Goal: Task Accomplishment & Management: Use online tool/utility

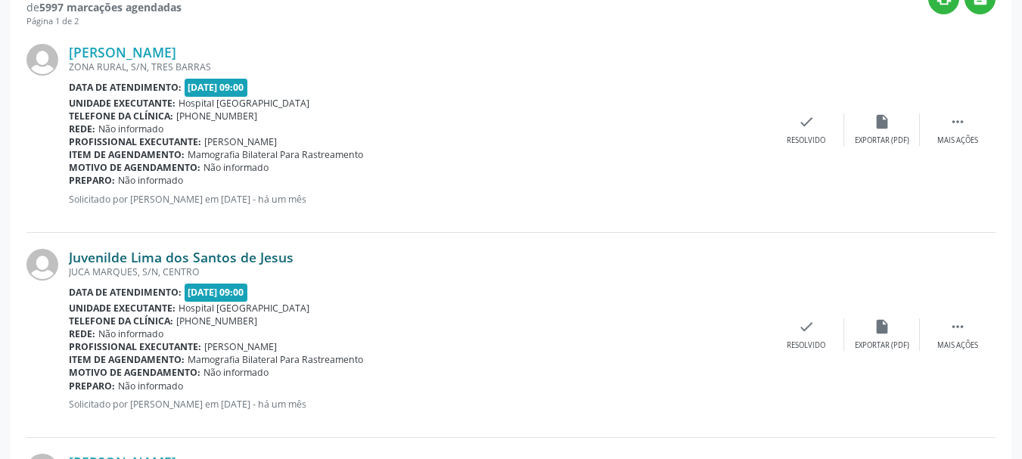
scroll to position [227, 0]
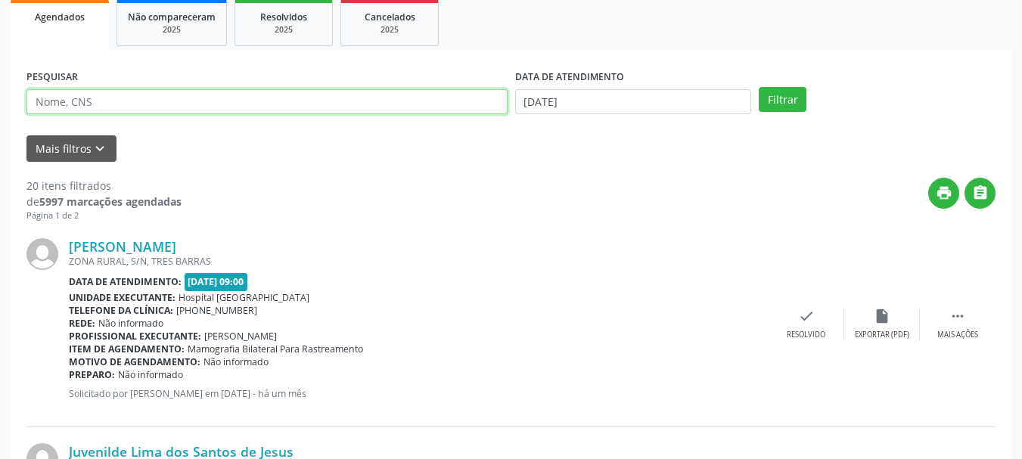
click at [169, 114] on input "text" at bounding box center [266, 102] width 481 height 26
drag, startPoint x: 167, startPoint y: 110, endPoint x: 200, endPoint y: 110, distance: 33.3
click at [167, 110] on input "text" at bounding box center [266, 102] width 481 height 26
type input "701400613450433"
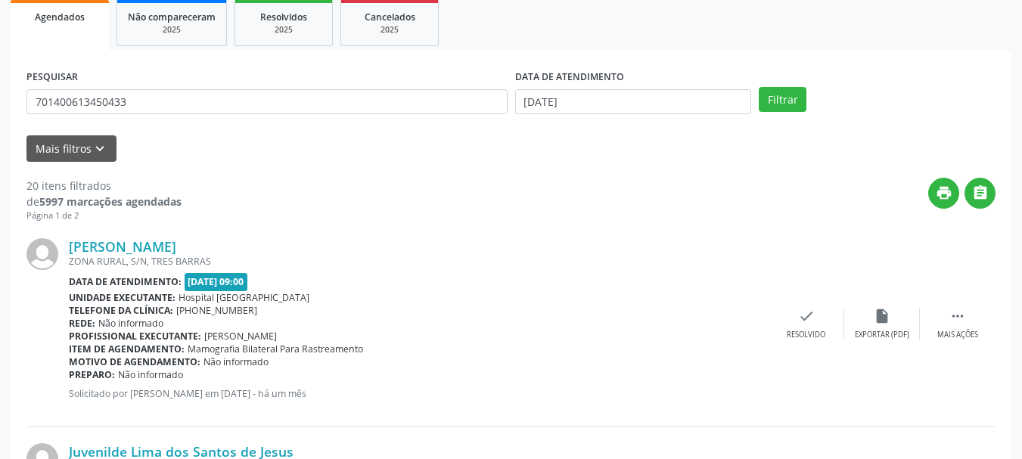
drag, startPoint x: 801, startPoint y: 84, endPoint x: 788, endPoint y: 115, distance: 33.6
click at [801, 86] on div "PESQUISAR 701400613450433 DATA DE ATENDIMENTO [DATE] Filtrar" at bounding box center [511, 95] width 976 height 59
click at [786, 113] on div "PESQUISAR 701400613450433 DATA DE ATENDIMENTO [DATE] Filtrar" at bounding box center [511, 95] width 976 height 59
click at [778, 103] on button "Filtrar" at bounding box center [783, 100] width 48 height 26
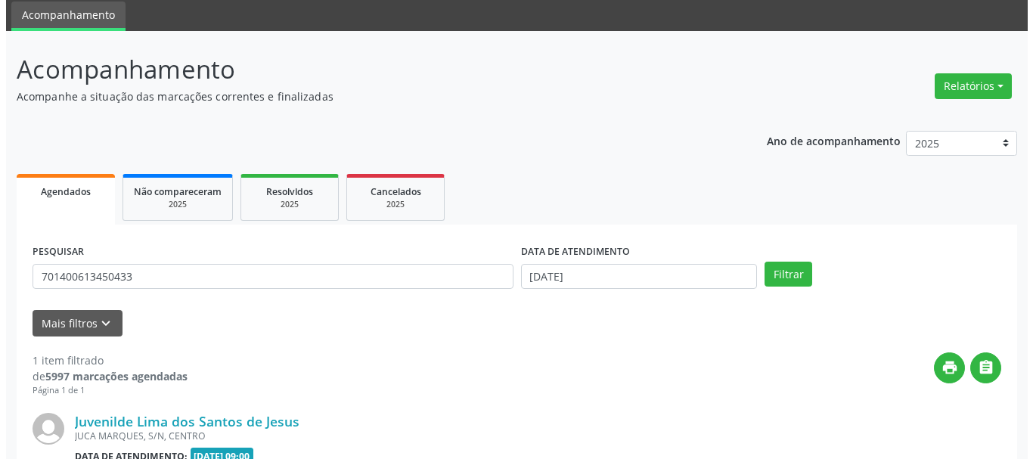
scroll to position [221, 0]
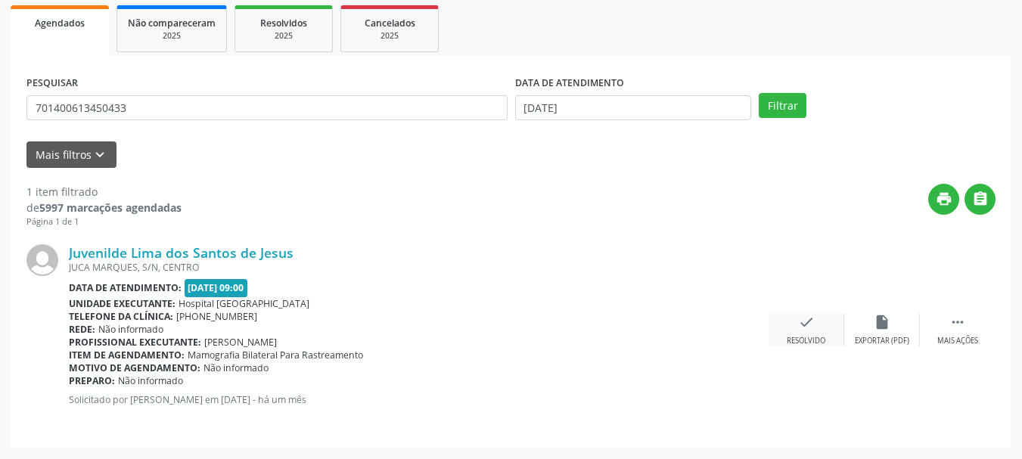
click at [801, 332] on div "check Resolvido" at bounding box center [806, 330] width 76 height 33
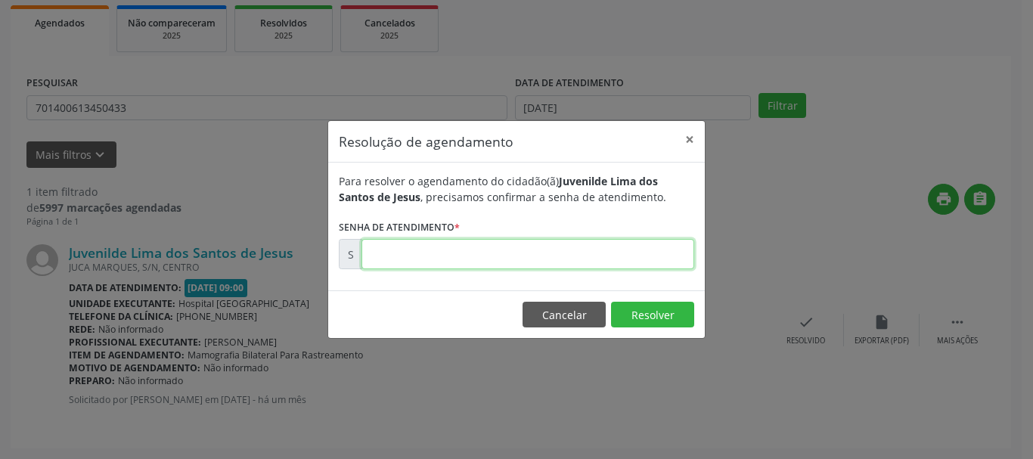
click at [560, 243] on input "text" at bounding box center [528, 254] width 333 height 30
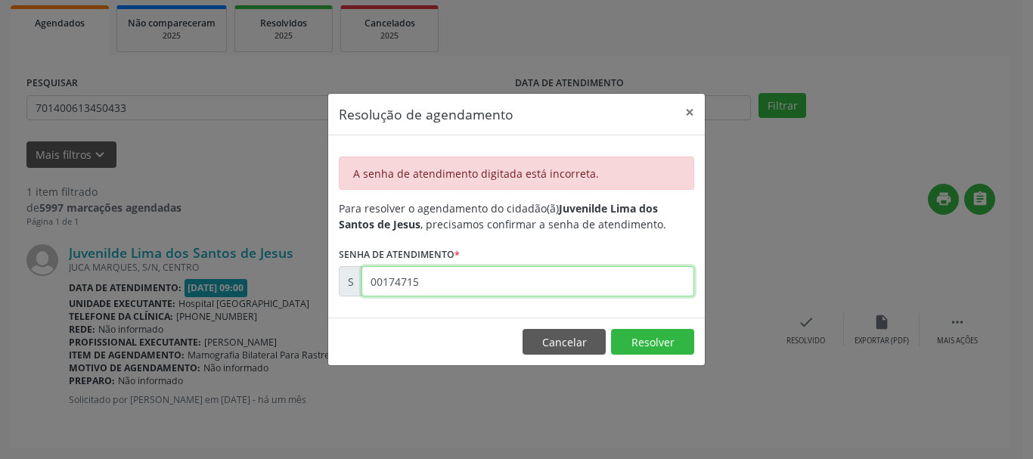
drag, startPoint x: 501, startPoint y: 272, endPoint x: 494, endPoint y: 277, distance: 8.6
click at [498, 275] on input "00174715" at bounding box center [528, 281] width 333 height 30
type input "00174716"
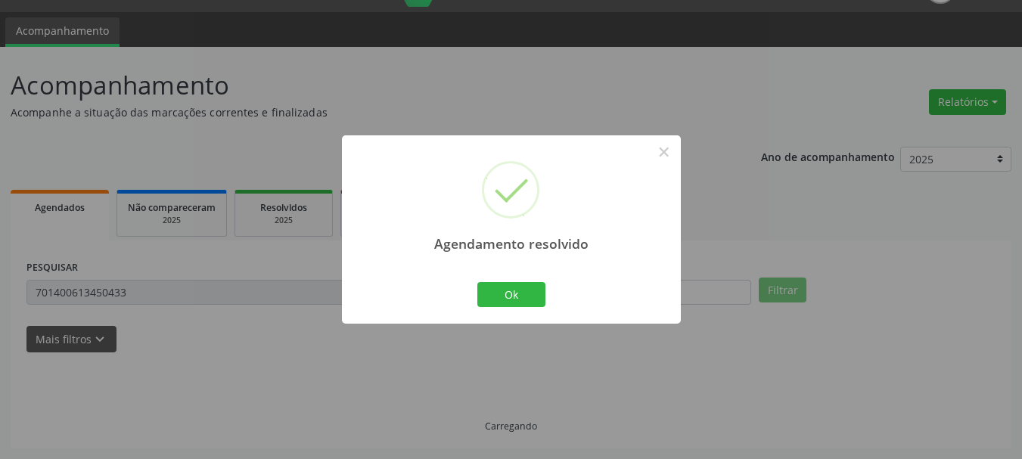
scroll to position [4, 0]
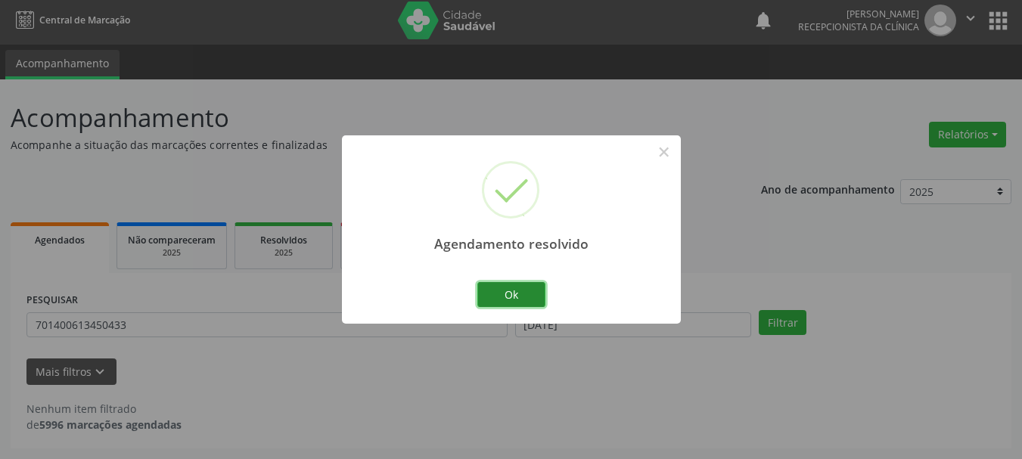
click at [523, 297] on button "Ok" at bounding box center [511, 295] width 68 height 26
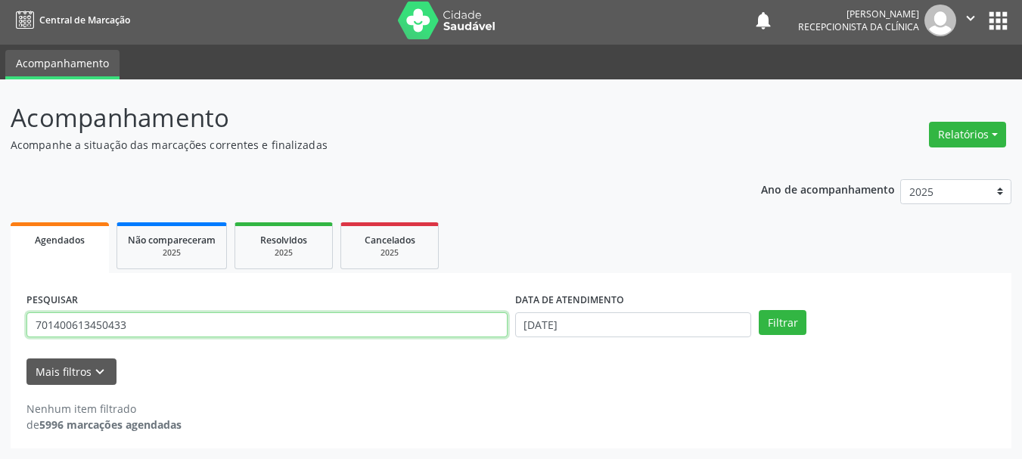
drag, startPoint x: 96, startPoint y: 323, endPoint x: 0, endPoint y: 340, distance: 97.5
click at [0, 340] on div "Acompanhamento Acompanhe a situação das marcações correntes e finalizadas Relat…" at bounding box center [511, 269] width 1022 height 380
type input "700507410449160"
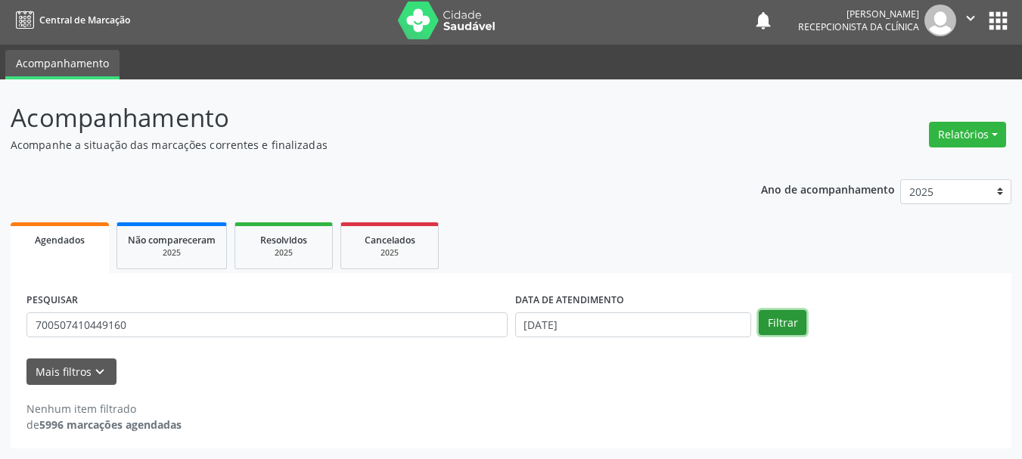
click at [781, 332] on button "Filtrar" at bounding box center [783, 323] width 48 height 26
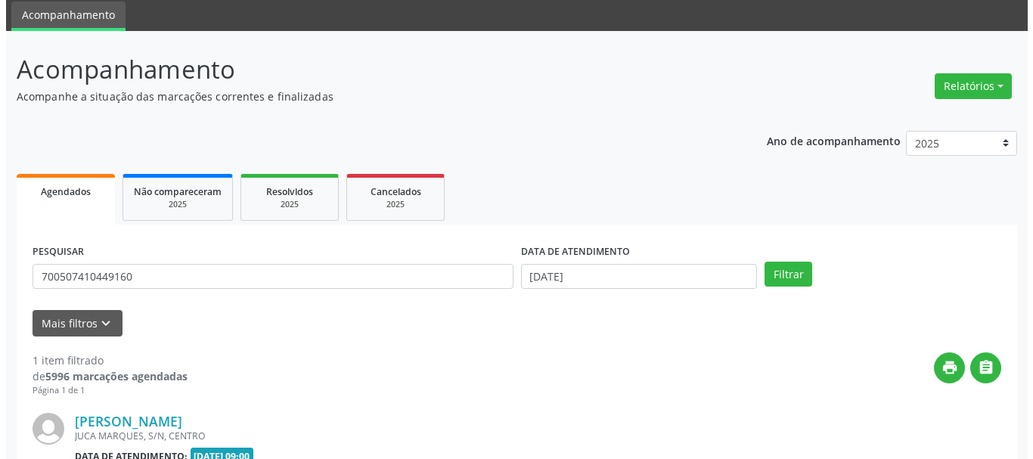
scroll to position [221, 0]
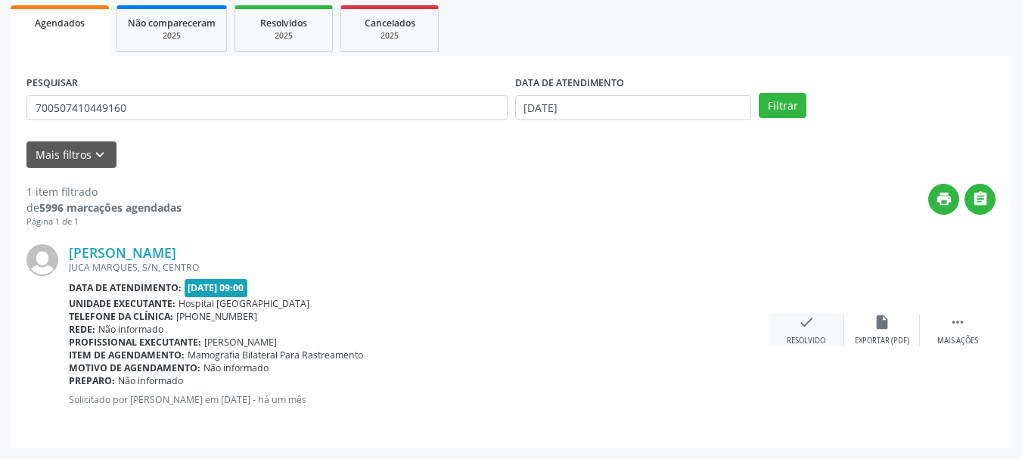
click at [802, 339] on div "Resolvido" at bounding box center [806, 341] width 39 height 11
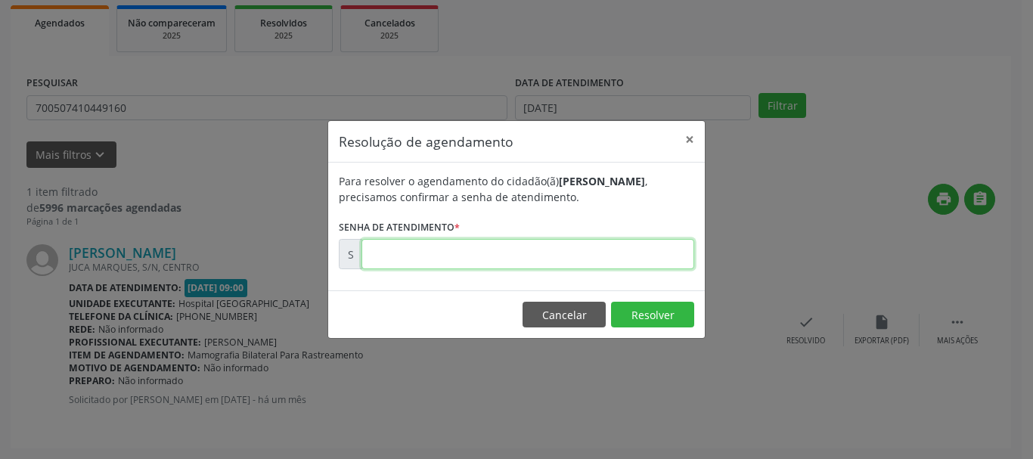
click at [568, 259] on input "text" at bounding box center [528, 254] width 333 height 30
type input "00174720"
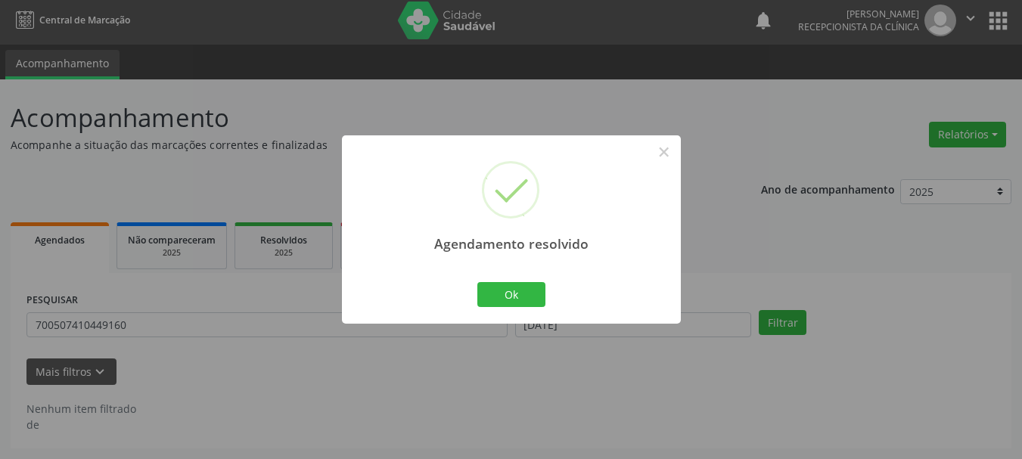
scroll to position [4, 0]
click at [533, 297] on button "Ok" at bounding box center [511, 295] width 68 height 26
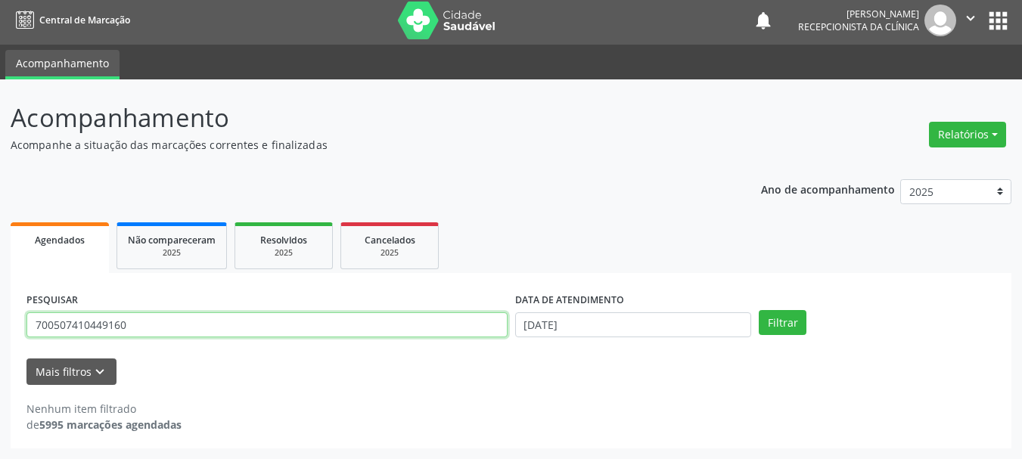
drag, startPoint x: 144, startPoint y: 325, endPoint x: 0, endPoint y: 475, distance: 208.1
click at [0, 455] on html "Central de Marcação notifications [PERSON_NAME] Recepcionista da clínica  Conf…" at bounding box center [511, 225] width 1022 height 459
type input "708705188803694"
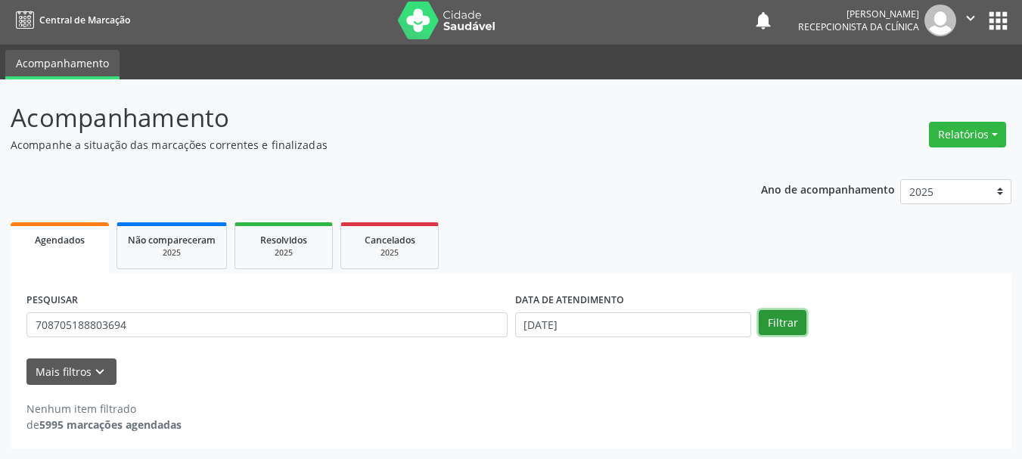
click at [784, 325] on button "Filtrar" at bounding box center [783, 323] width 48 height 26
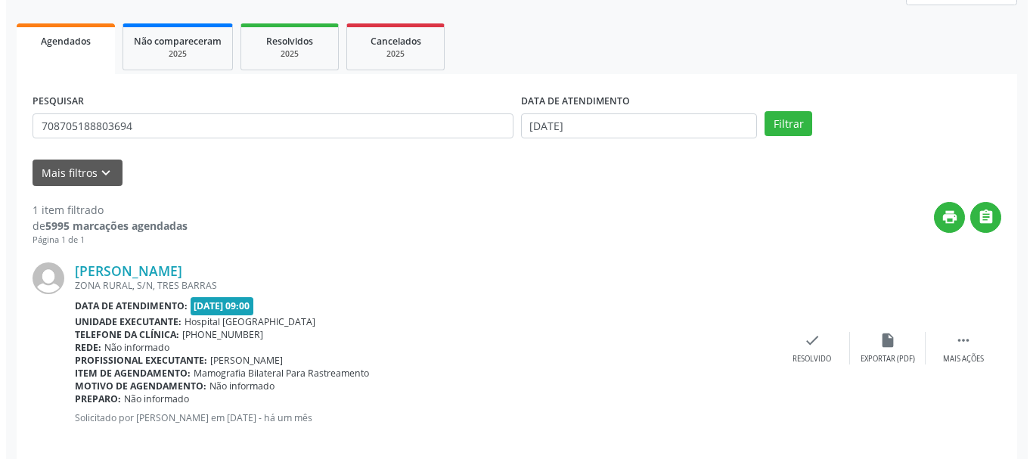
scroll to position [221, 0]
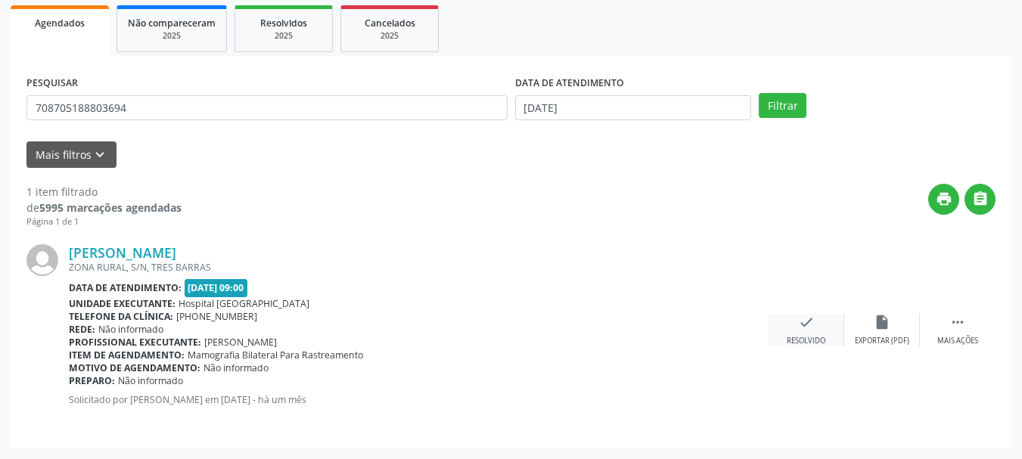
click at [817, 324] on div "check Resolvido" at bounding box center [806, 330] width 76 height 33
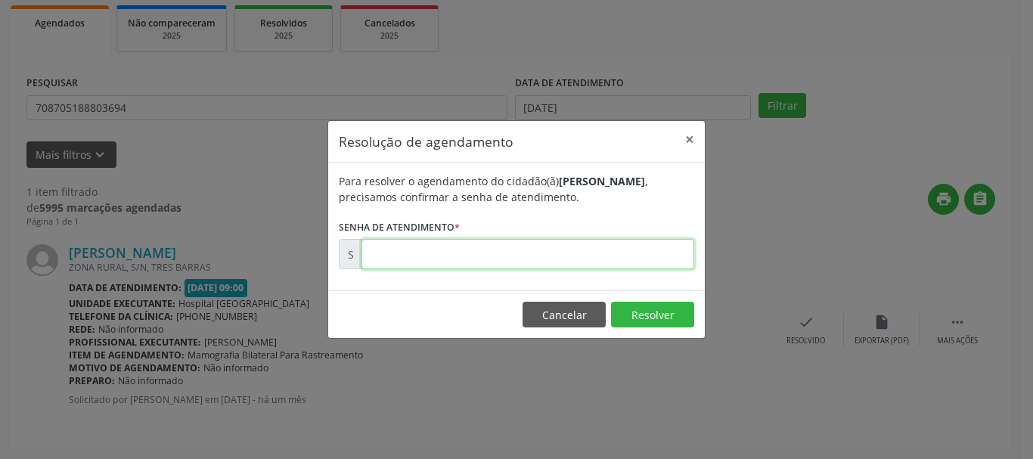
click at [575, 266] on input "text" at bounding box center [528, 254] width 333 height 30
type input "00174715"
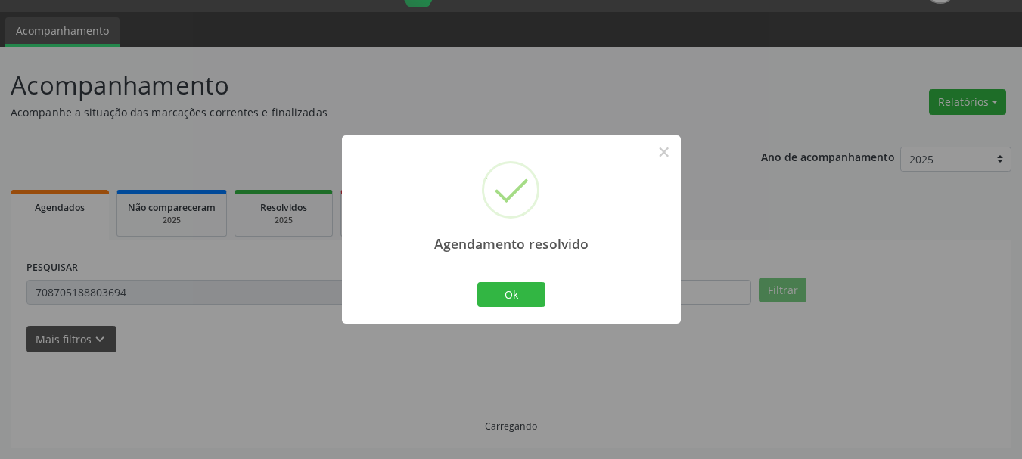
scroll to position [4, 0]
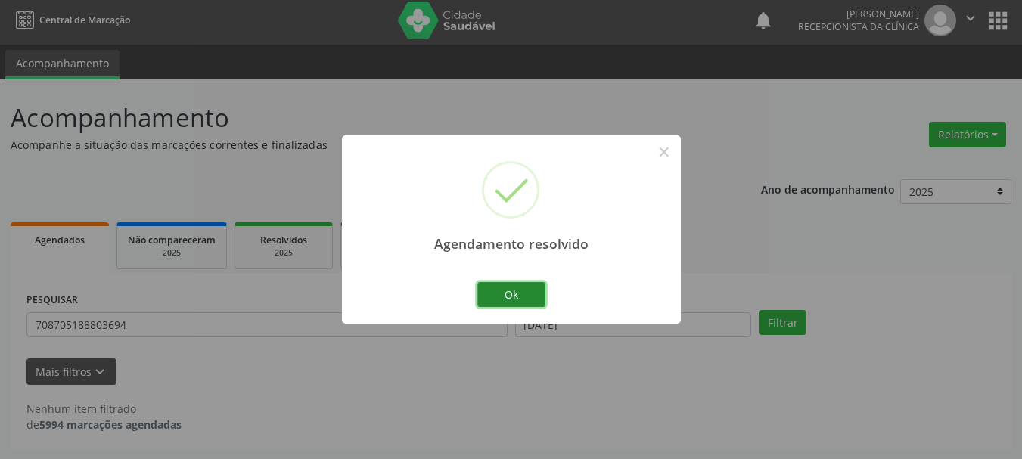
click at [512, 292] on button "Ok" at bounding box center [511, 295] width 68 height 26
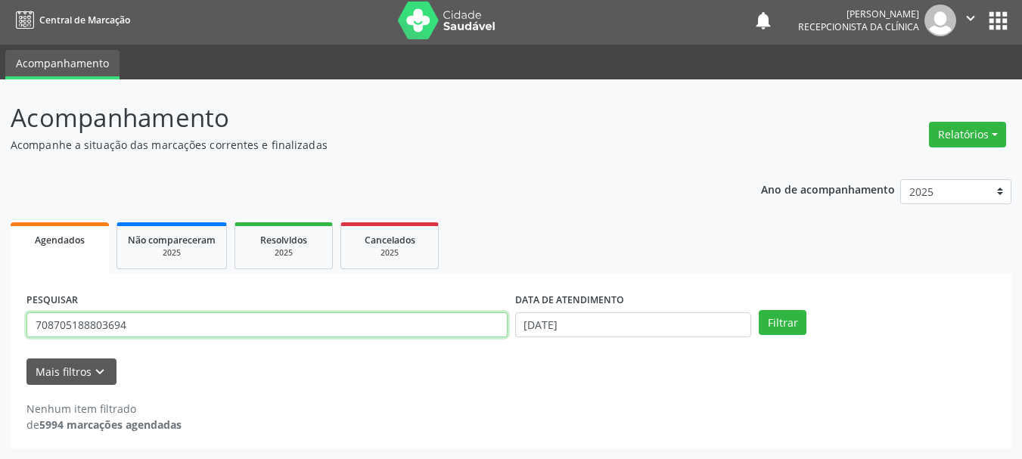
drag, startPoint x: 5, startPoint y: 345, endPoint x: 0, endPoint y: 421, distance: 76.5
click at [0, 421] on div "Acompanhamento Acompanhe a situação das marcações correntes e finalizadas Relat…" at bounding box center [511, 269] width 1022 height 380
type input "709203280027132"
click at [759, 310] on button "Filtrar" at bounding box center [783, 323] width 48 height 26
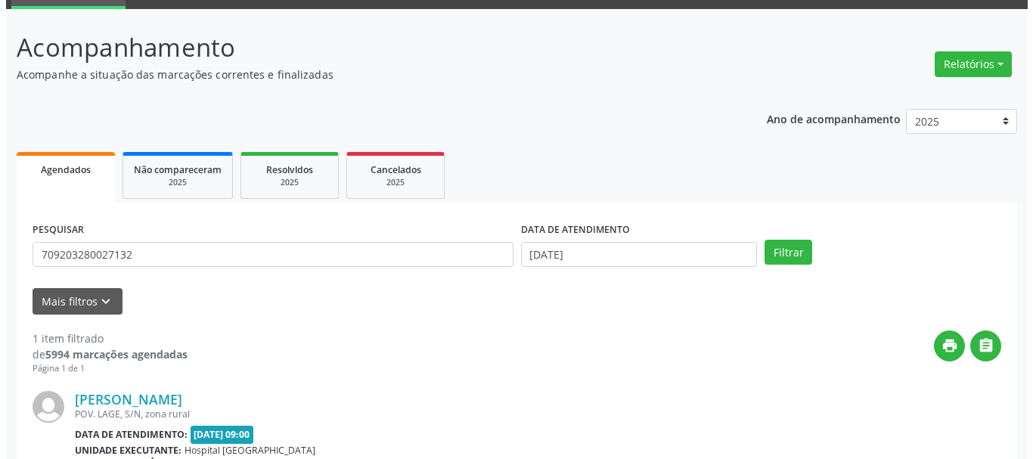
scroll to position [221, 0]
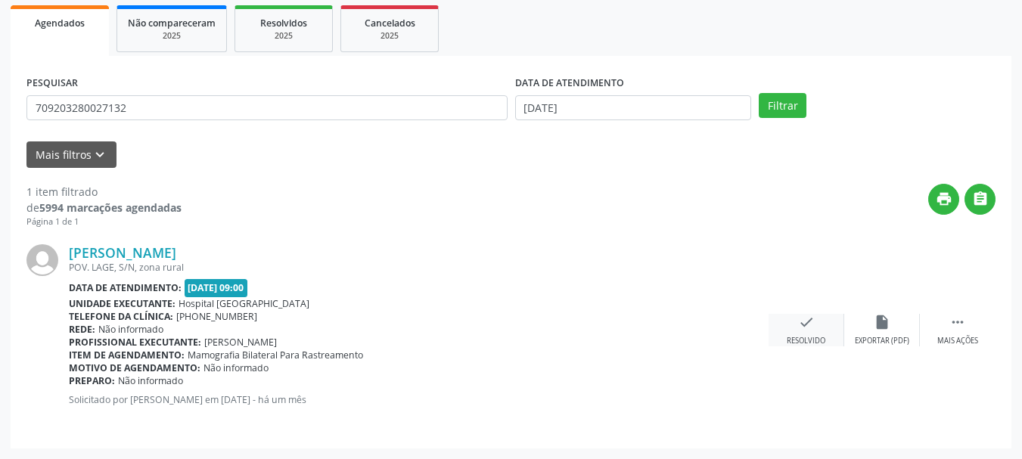
click at [795, 327] on div "check Resolvido" at bounding box center [806, 330] width 76 height 33
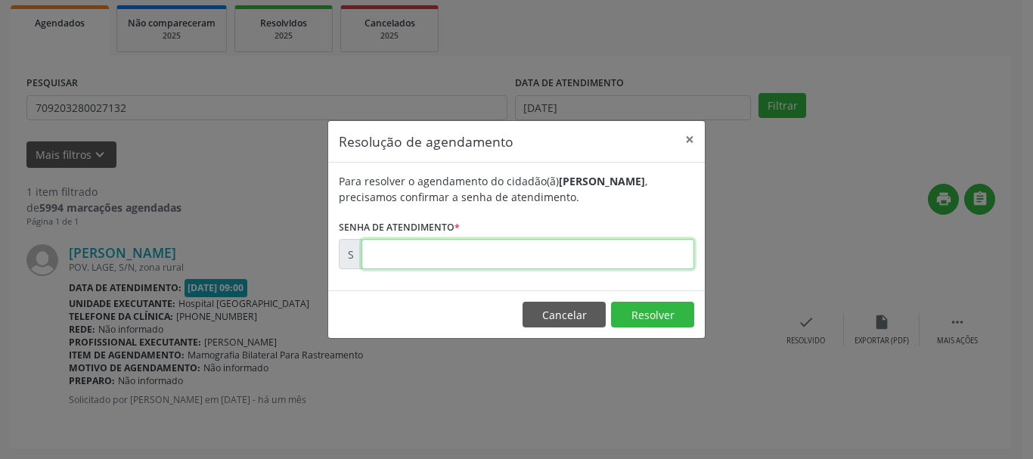
click at [597, 265] on input "text" at bounding box center [528, 254] width 333 height 30
type input "00174718"
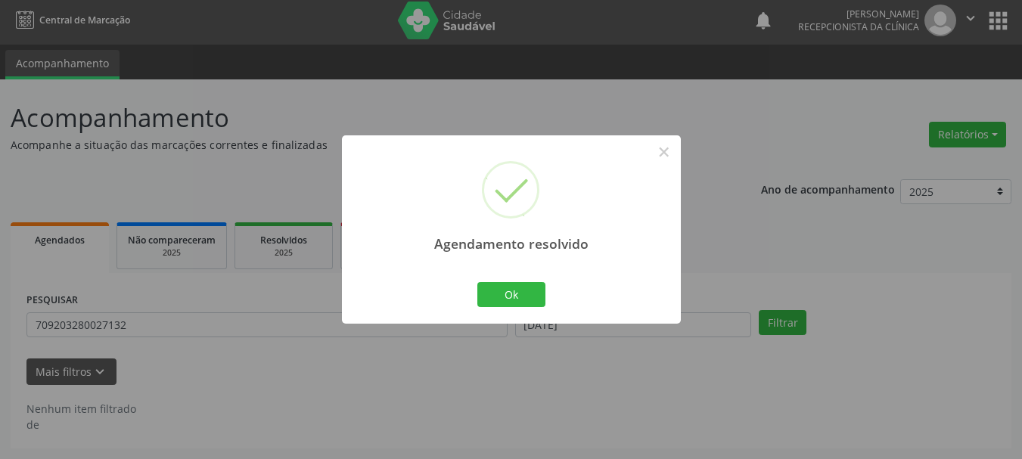
scroll to position [4, 0]
click at [529, 287] on button "Ok" at bounding box center [511, 295] width 68 height 26
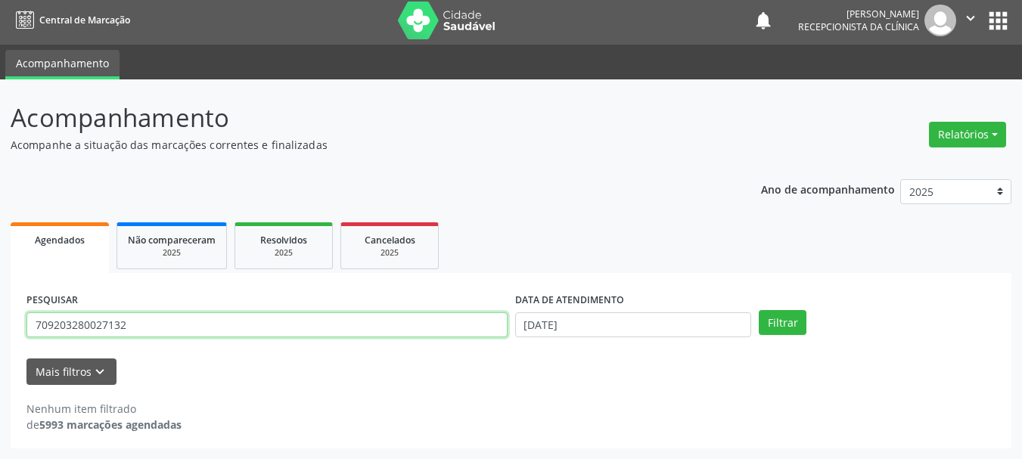
drag, startPoint x: 65, startPoint y: 330, endPoint x: 0, endPoint y: 371, distance: 77.2
click at [0, 372] on div "Acompanhamento Acompanhe a situação das marcações correntes e finalizadas Relat…" at bounding box center [511, 269] width 1022 height 380
paste input "707801652103710"
type input "707801652103710"
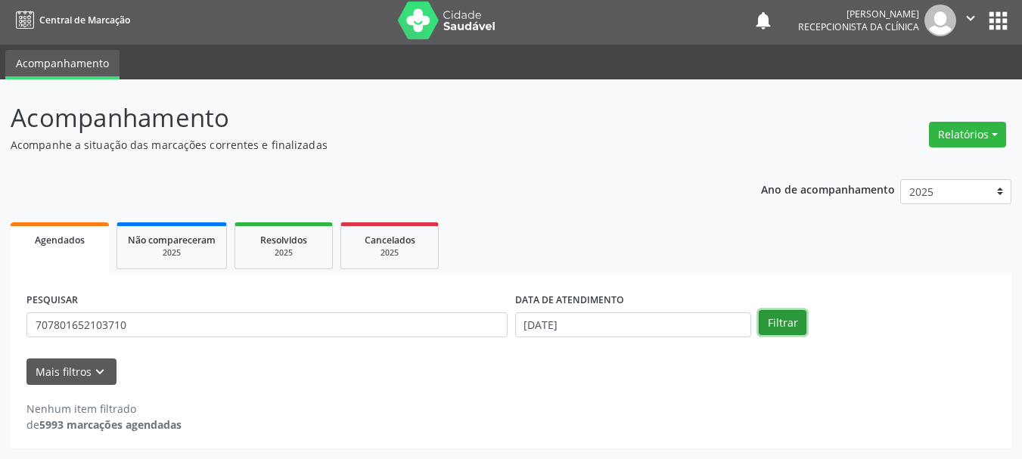
click at [799, 322] on button "Filtrar" at bounding box center [783, 323] width 48 height 26
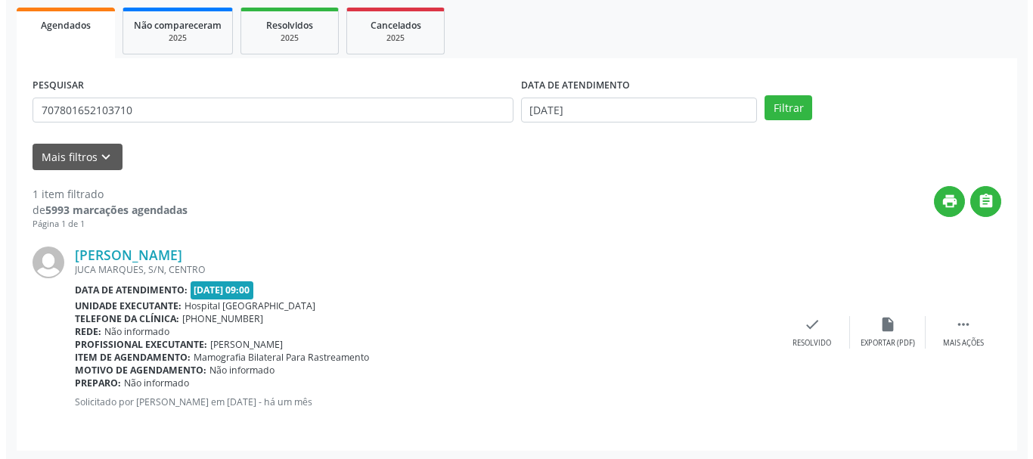
scroll to position [221, 0]
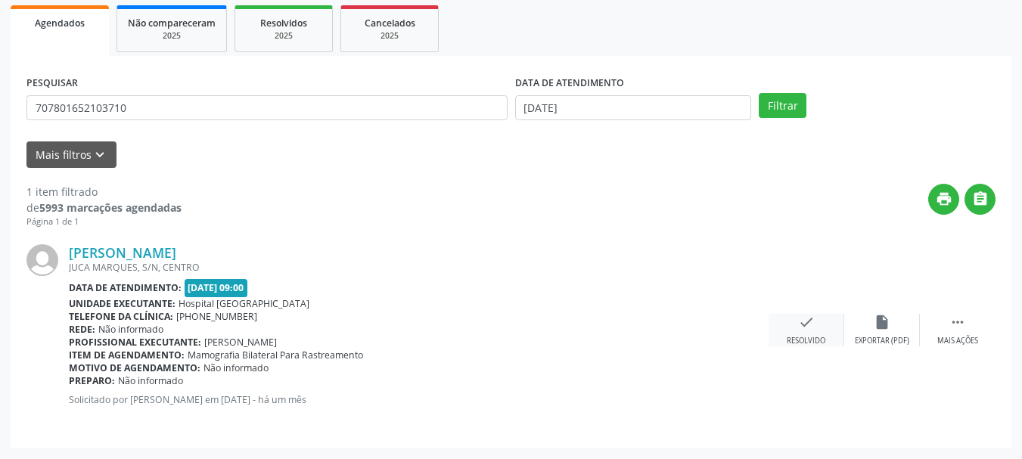
click at [794, 331] on div "check Resolvido" at bounding box center [806, 330] width 76 height 33
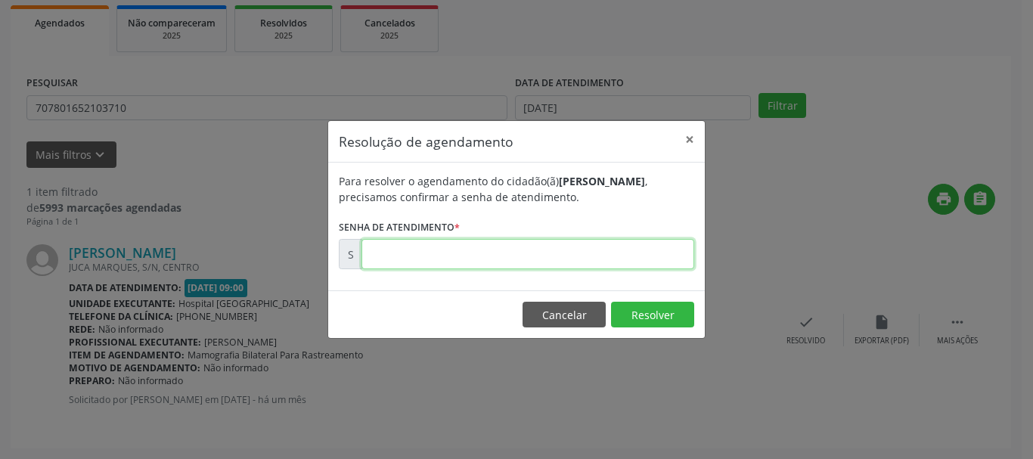
click at [572, 259] on input "text" at bounding box center [528, 254] width 333 height 30
type input "00174722"
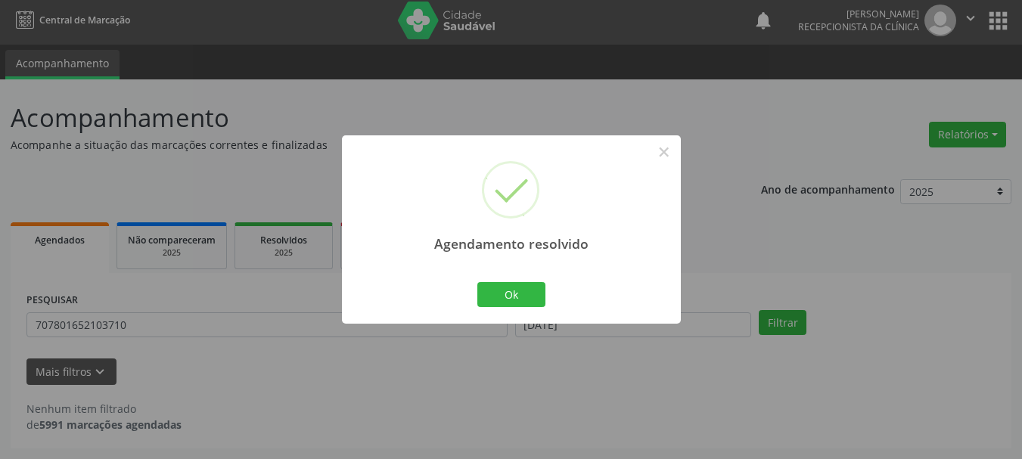
scroll to position [4, 0]
click at [510, 300] on button "Ok" at bounding box center [511, 295] width 68 height 26
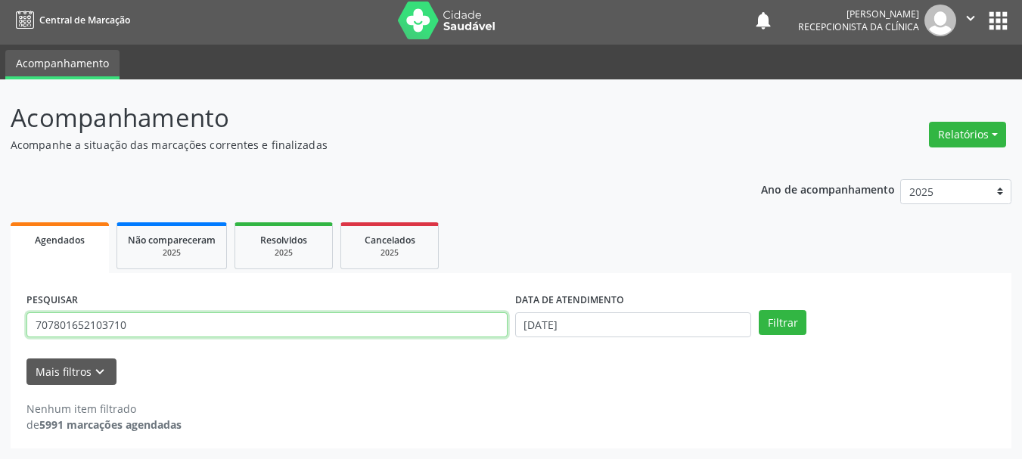
drag, startPoint x: 135, startPoint y: 332, endPoint x: 0, endPoint y: 333, distance: 135.4
click at [0, 333] on div "Acompanhamento Acompanhe a situação das marcações correntes e finalizadas Relat…" at bounding box center [511, 269] width 1022 height 380
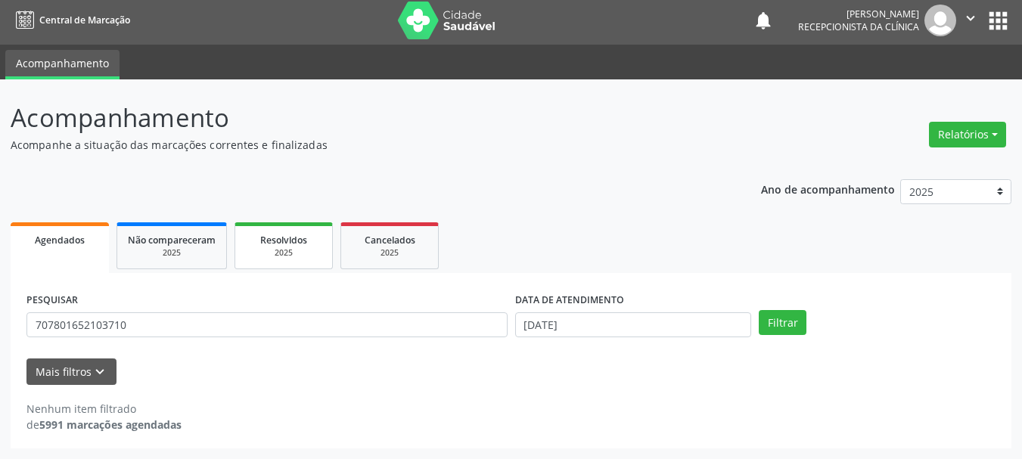
click at [262, 250] on div "2025" at bounding box center [284, 252] width 76 height 11
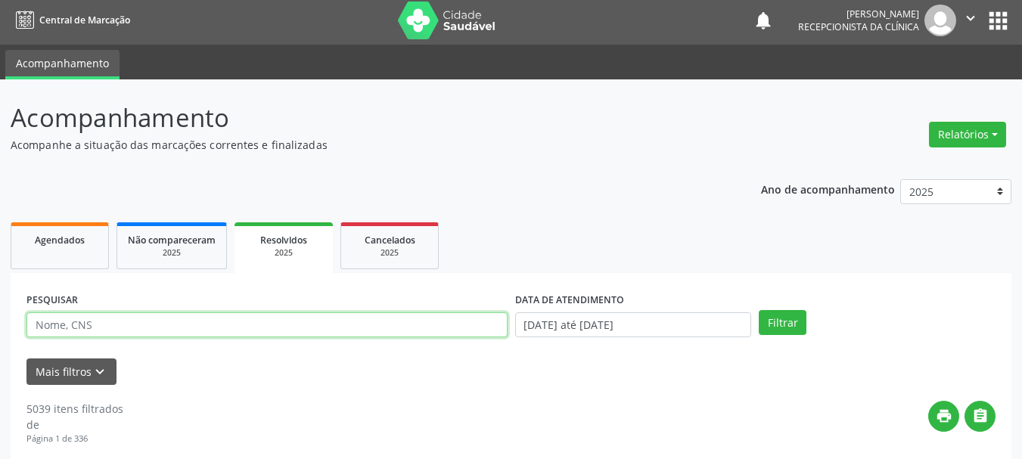
click at [204, 327] on input "text" at bounding box center [266, 325] width 481 height 26
paste input "707801652103710"
type input "707801652103710"
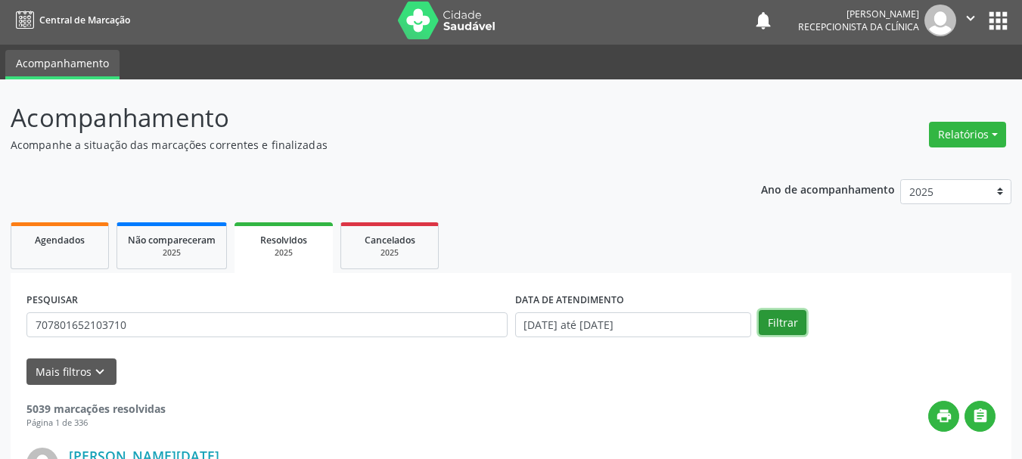
click at [782, 324] on button "Filtrar" at bounding box center [783, 323] width 48 height 26
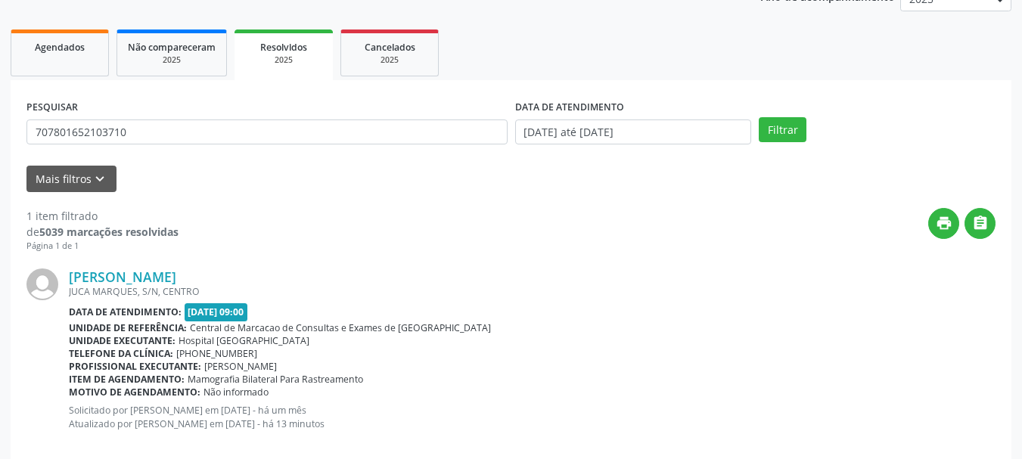
scroll to position [221, 0]
